Goal: Obtain resource: Download file/media

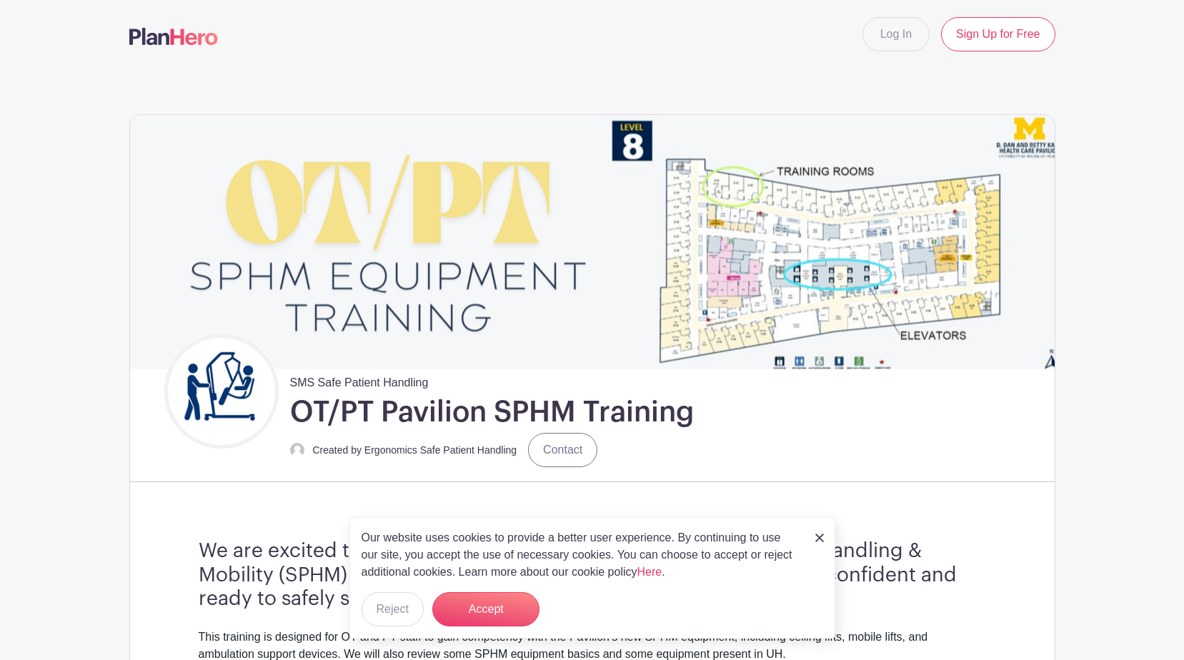
scroll to position [429, 0]
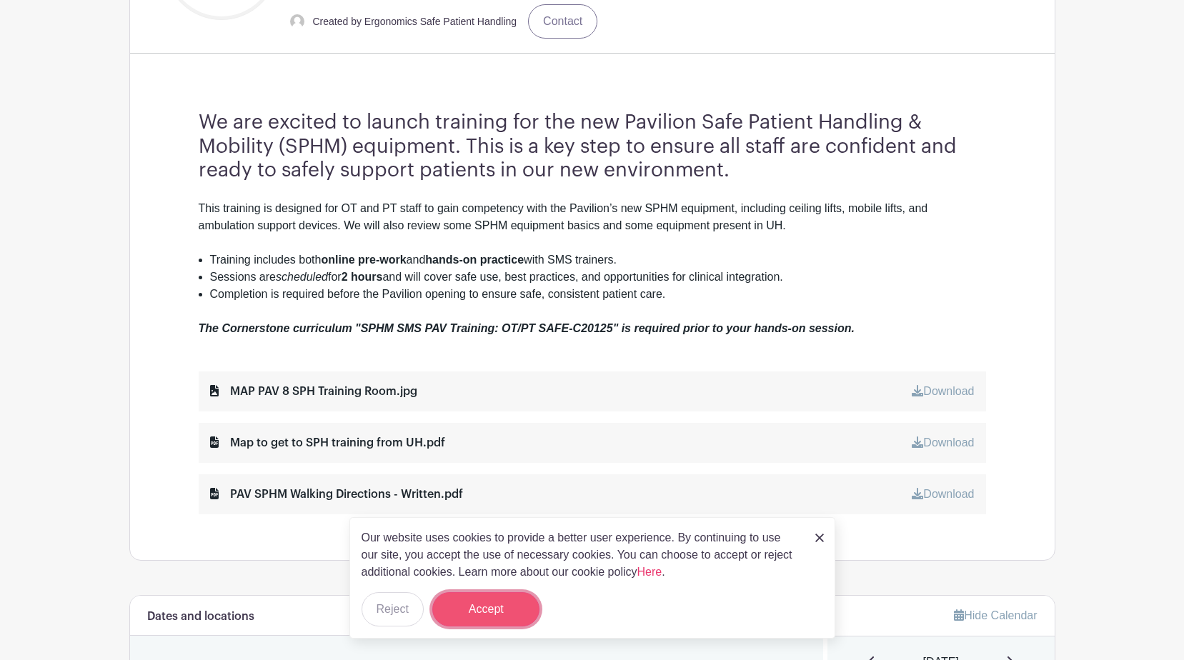
click at [499, 602] on button "Accept" at bounding box center [485, 609] width 107 height 34
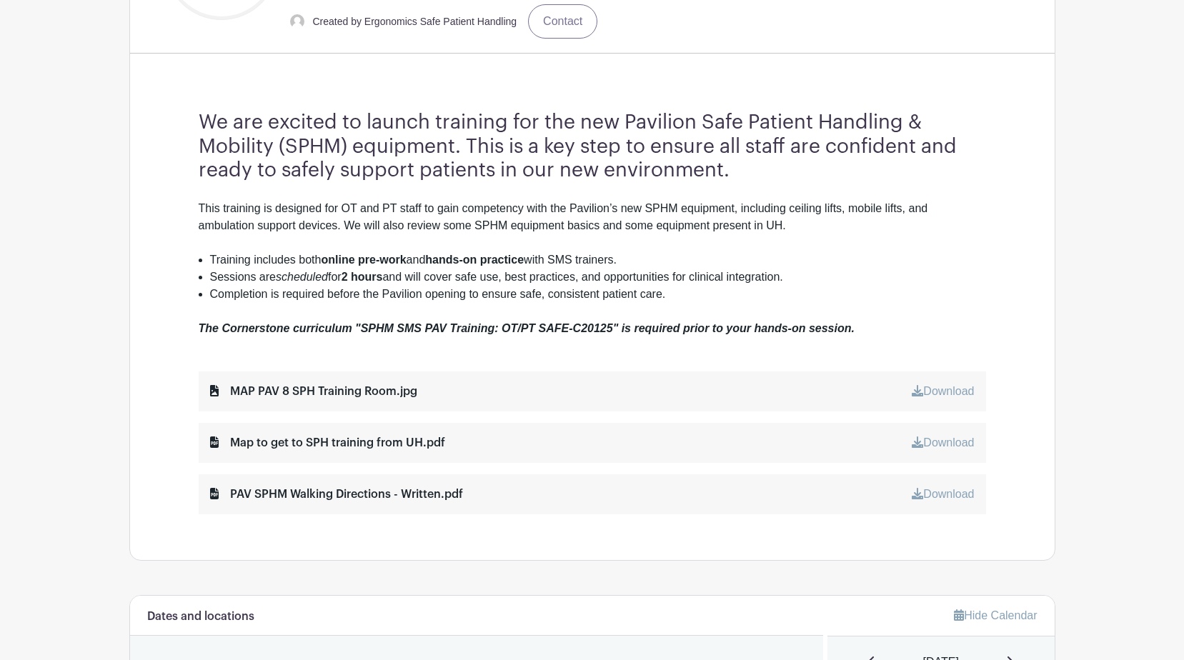
click at [321, 396] on div "MAP PAV 8 SPH Training Room.jpg" at bounding box center [313, 391] width 207 height 17
click at [561, 389] on link "Download" at bounding box center [943, 391] width 62 height 12
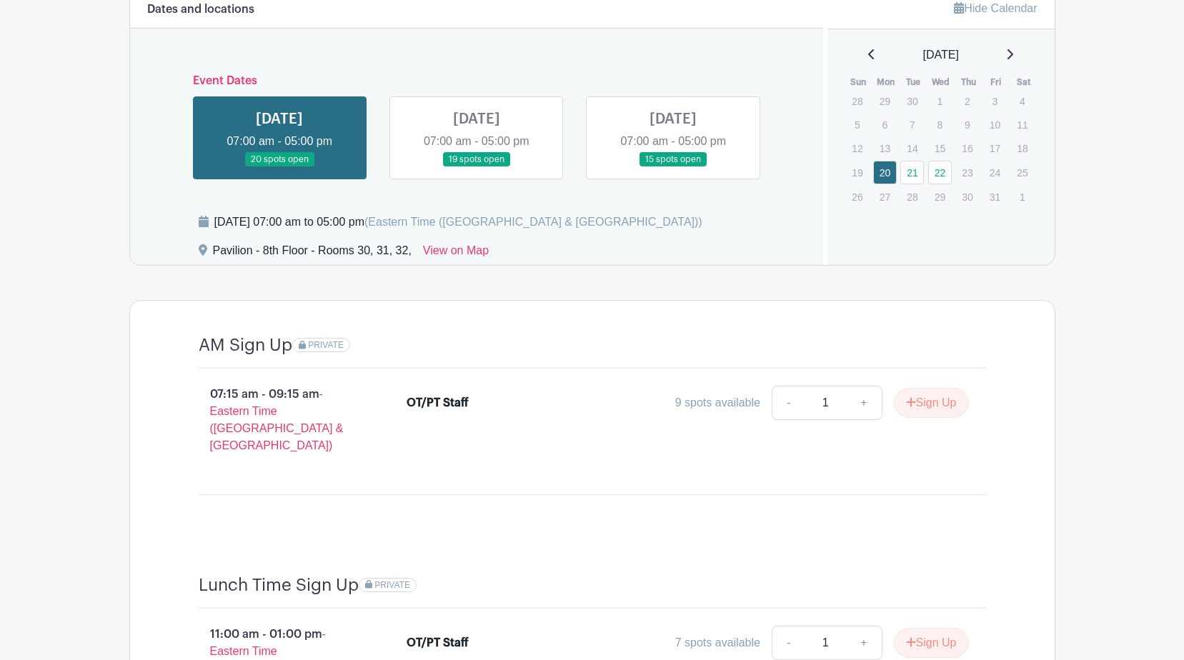
scroll to position [857, 0]
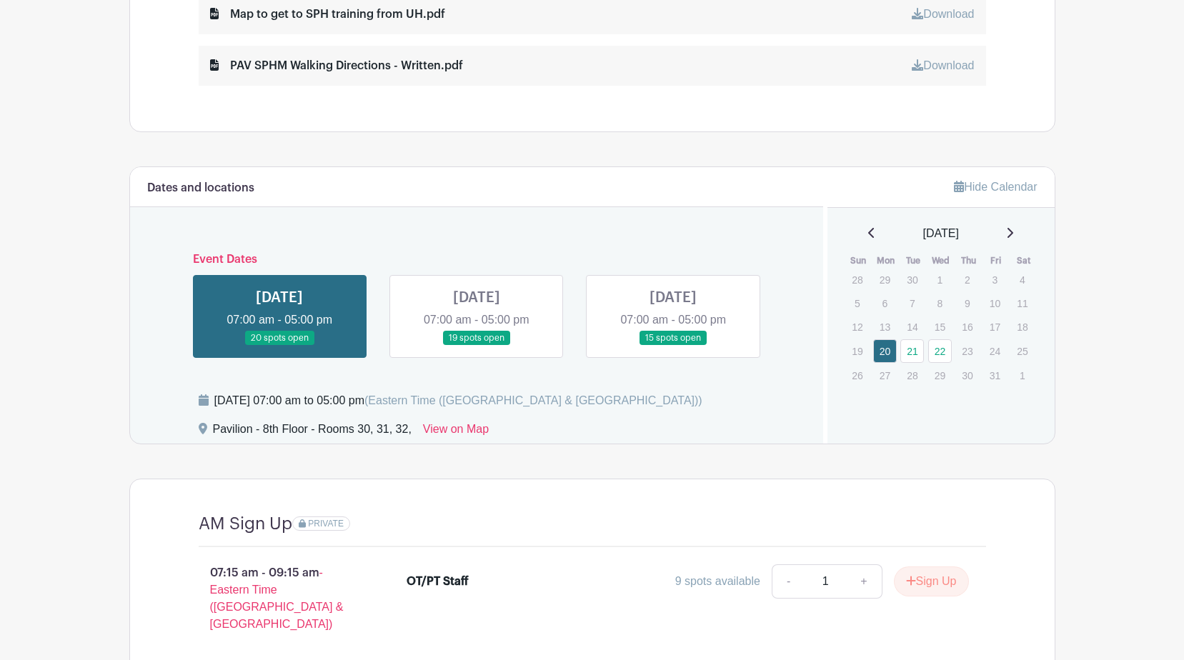
click at [279, 346] on link at bounding box center [279, 346] width 0 height 0
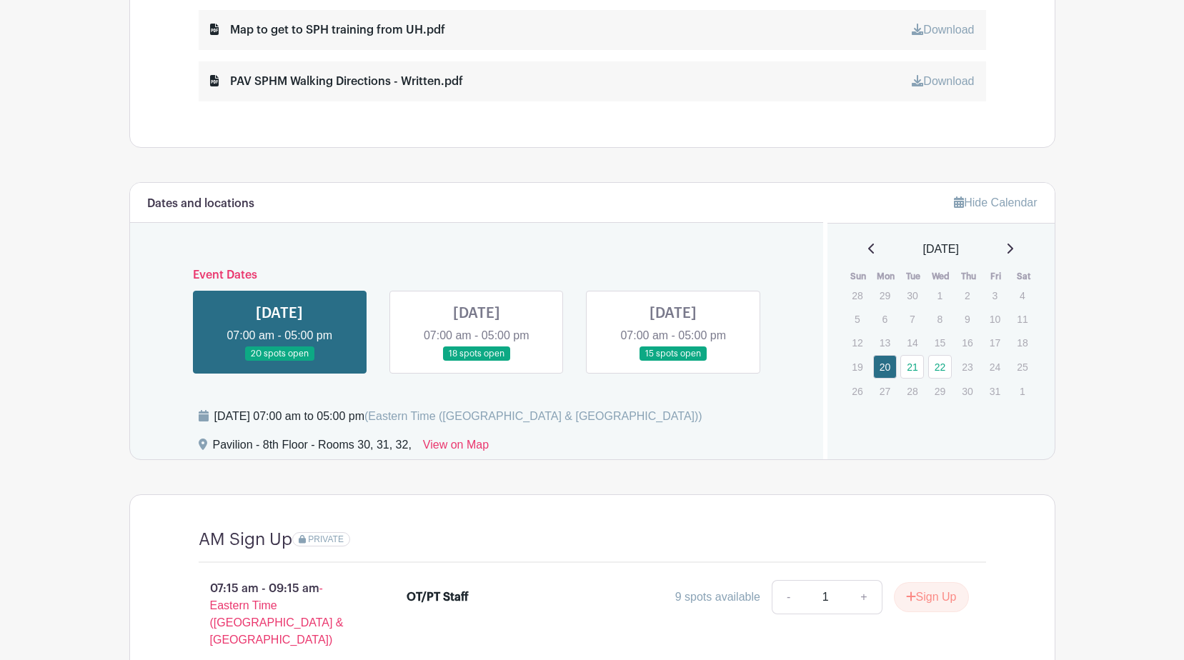
scroll to position [864, 0]
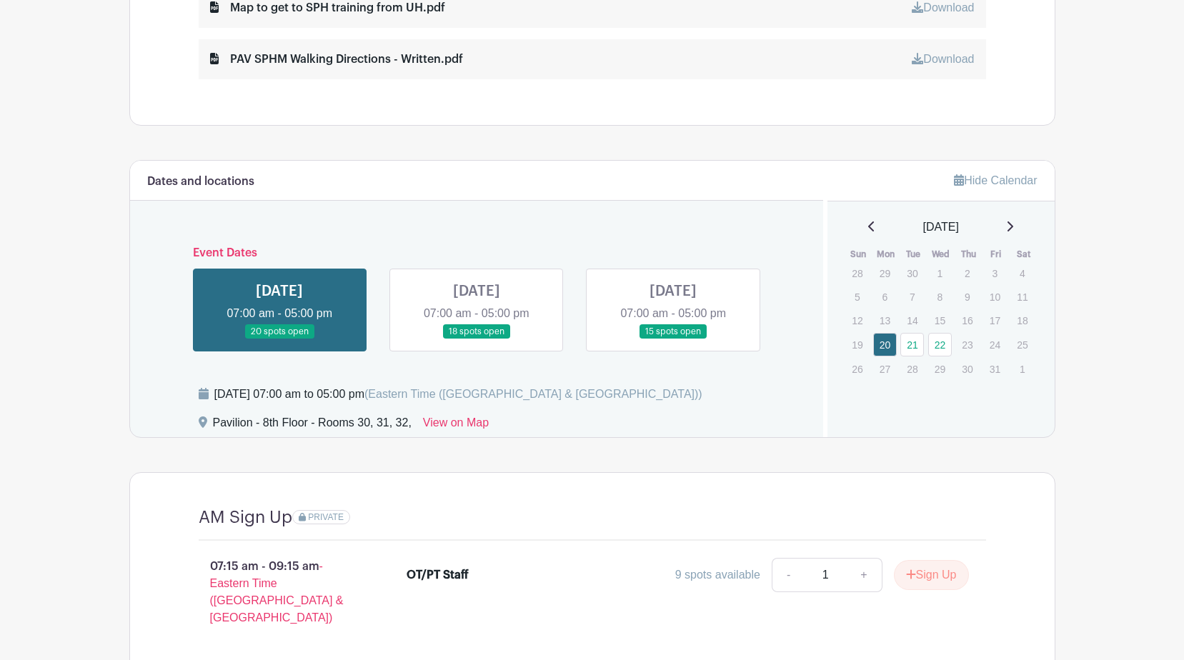
click at [477, 339] on link at bounding box center [477, 339] width 0 height 0
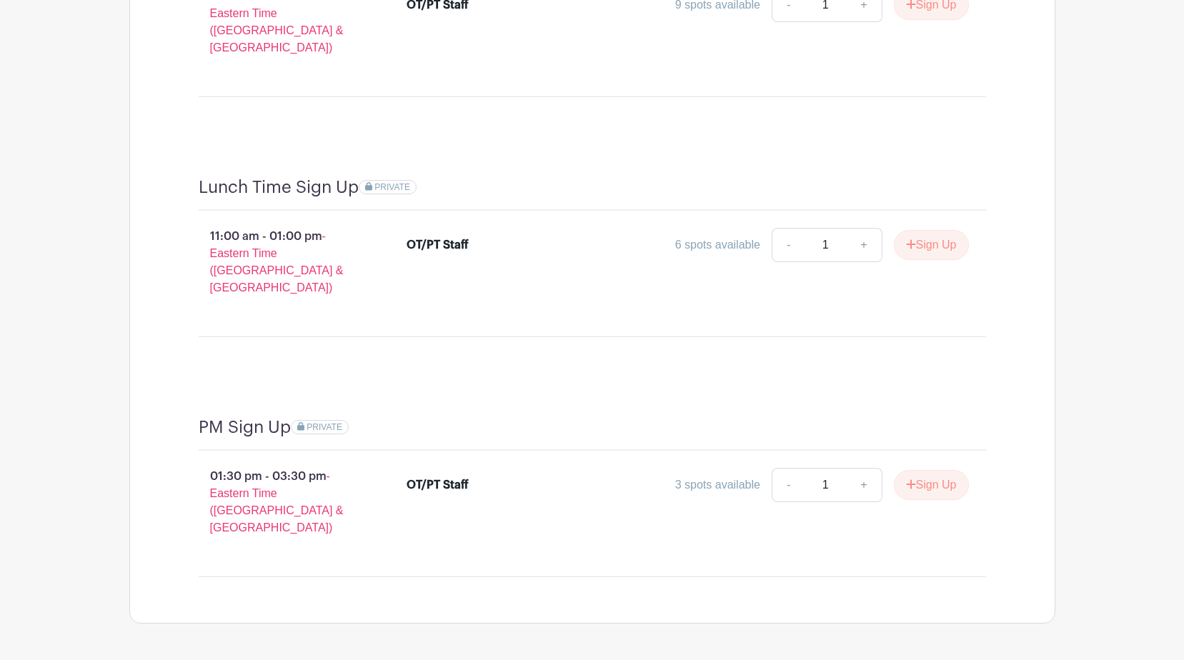
scroll to position [1435, 0]
